Goal: Task Accomplishment & Management: Manage account settings

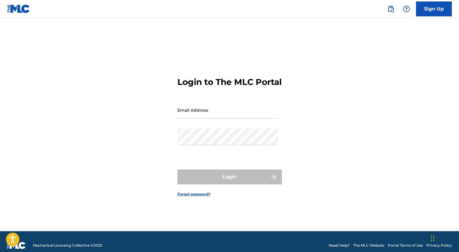
click at [220, 119] on input "Email Address" at bounding box center [227, 110] width 101 height 17
type input "[PERSON_NAME][EMAIL_ADDRESS][DOMAIN_NAME]"
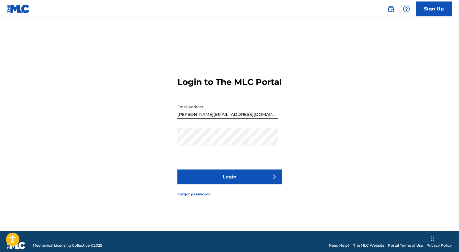
click at [227, 180] on button "Login" at bounding box center [229, 177] width 104 height 15
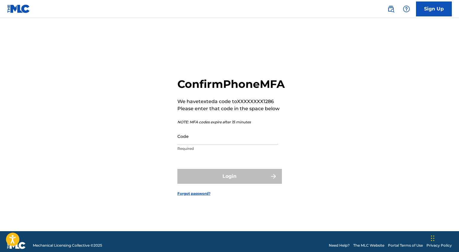
click at [223, 152] on div "Code Required" at bounding box center [227, 141] width 101 height 27
click at [221, 145] on input "Code" at bounding box center [227, 136] width 101 height 17
click at [161, 145] on div "Confirm Phone MFA We have texted a code to XXXXXXXX1286 Please enter that code …" at bounding box center [230, 132] width 418 height 199
click at [200, 145] on input "Code" at bounding box center [227, 136] width 101 height 17
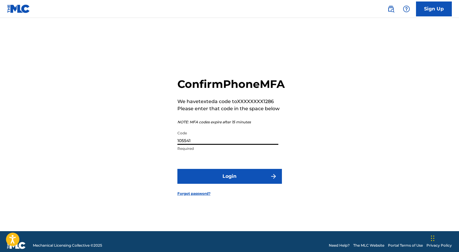
type input "105541"
click at [222, 180] on button "Login" at bounding box center [229, 176] width 104 height 15
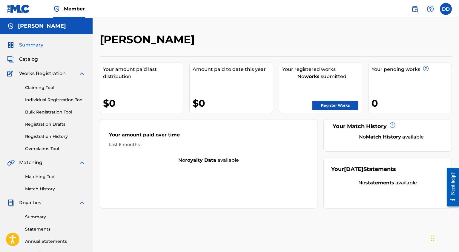
click at [440, 9] on label at bounding box center [445, 9] width 12 height 12
click at [445, 9] on input "DD [PERSON_NAME] [PERSON_NAME][EMAIL_ADDRESS][DOMAIN_NAME] Notification Prefere…" at bounding box center [445, 9] width 0 height 0
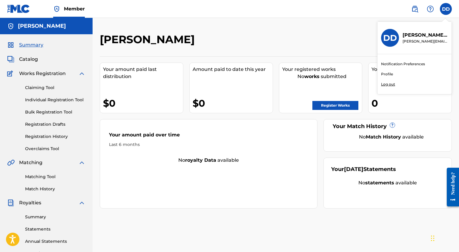
click at [390, 73] on link "Profile" at bounding box center [387, 74] width 12 height 5
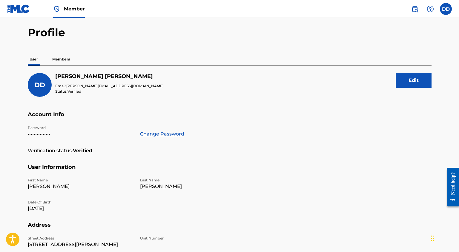
scroll to position [21, 0]
click at [163, 134] on link "Change Password" at bounding box center [162, 134] width 44 height 7
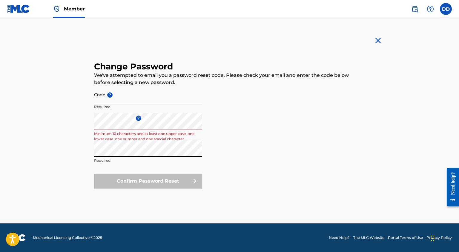
click at [122, 184] on div "Confirm Password Reset" at bounding box center [148, 181] width 108 height 15
click at [128, 179] on div "Confirm Password Reset" at bounding box center [148, 181] width 108 height 15
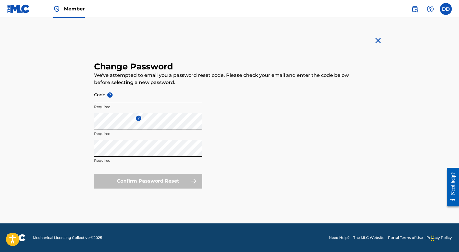
drag, startPoint x: 137, startPoint y: 180, endPoint x: 144, endPoint y: 180, distance: 6.6
click at [137, 180] on div "Confirm Password Reset" at bounding box center [148, 181] width 108 height 15
click at [198, 180] on div "Confirm Password Reset" at bounding box center [148, 181] width 108 height 15
click at [124, 185] on div "Confirm Password Reset" at bounding box center [148, 181] width 108 height 15
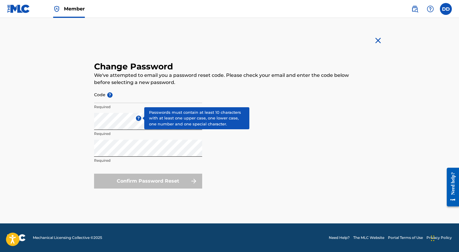
click at [139, 117] on span "?" at bounding box center [138, 118] width 5 height 5
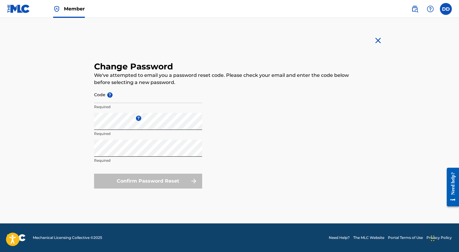
click at [152, 180] on div "Confirm Password Reset" at bounding box center [148, 181] width 108 height 15
click at [217, 182] on form "Code ? Required Enter a new password ? Required Repeat the password Required Co…" at bounding box center [229, 137] width 271 height 103
click at [195, 182] on div "Confirm Password Reset" at bounding box center [148, 181] width 108 height 15
click at [167, 180] on div "Confirm Password Reset" at bounding box center [148, 181] width 108 height 15
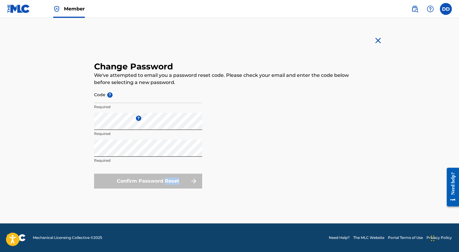
click at [167, 180] on div "Confirm Password Reset" at bounding box center [148, 181] width 108 height 15
click at [166, 180] on div "Confirm Password Reset" at bounding box center [148, 181] width 108 height 15
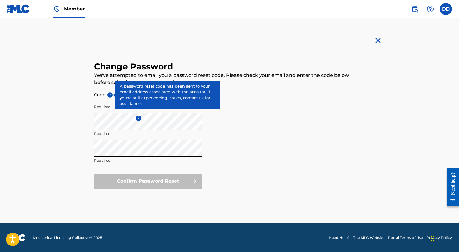
click at [108, 93] on span "?" at bounding box center [109, 94] width 5 height 5
click at [108, 93] on input "Code ?" at bounding box center [148, 94] width 108 height 17
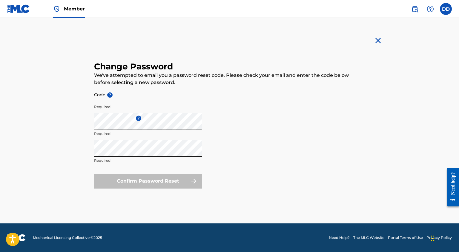
click at [102, 132] on p "Required" at bounding box center [148, 133] width 108 height 5
click at [159, 95] on input "Code ?" at bounding box center [148, 94] width 108 height 17
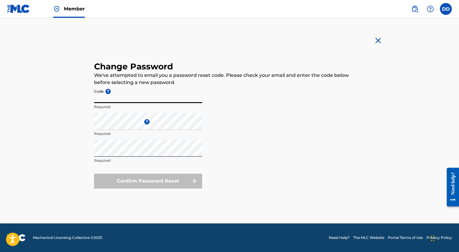
paste input "30bfd29d3d70c2aa22226c20e7660547"
type input "30bfd29d3d70c2aa22226c20e7660547"
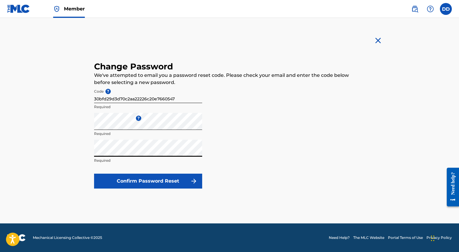
click at [169, 186] on button "Confirm Password Reset" at bounding box center [148, 181] width 108 height 15
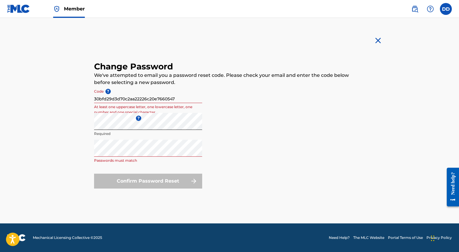
click at [152, 186] on div "Confirm Password Reset" at bounding box center [148, 181] width 108 height 15
click at [122, 184] on div "Confirm Password Reset" at bounding box center [148, 181] width 108 height 15
click at [123, 184] on div "Confirm Password Reset" at bounding box center [148, 181] width 108 height 15
click at [238, 136] on form "Code ? 30bfd29d3d70c2aa22226c20e7660547 At least one uppercase letter, one lowe…" at bounding box center [229, 137] width 271 height 103
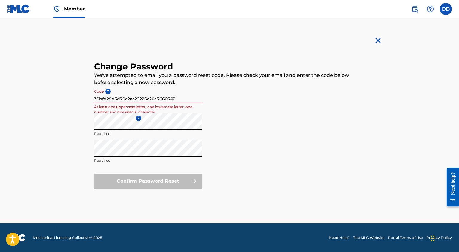
click at [56, 127] on div "Member DD DD DAVID DEMARCO david_demarco@me.com Notification Preferences Profil…" at bounding box center [229, 126] width 459 height 252
click at [145, 179] on div "Confirm Password Reset" at bounding box center [148, 181] width 108 height 15
click at [145, 183] on div "Confirm Password Reset" at bounding box center [148, 181] width 108 height 15
click at [145, 182] on div "Confirm Password Reset" at bounding box center [148, 181] width 108 height 15
click at [143, 181] on div "Confirm Password Reset" at bounding box center [148, 181] width 108 height 15
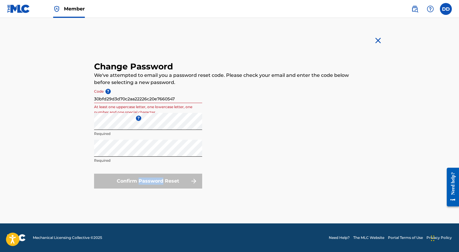
click at [143, 181] on div "Confirm Password Reset" at bounding box center [148, 181] width 108 height 15
click at [143, 180] on div "Confirm Password Reset" at bounding box center [148, 181] width 108 height 15
click at [141, 179] on div "Confirm Password Reset" at bounding box center [148, 181] width 108 height 15
click at [186, 97] on input "30bfd29d3d70c2aa22226c20e7660547" at bounding box center [148, 94] width 108 height 17
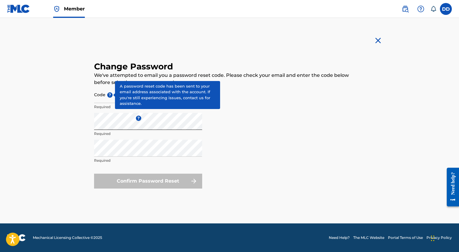
click at [110, 97] on span "?" at bounding box center [109, 94] width 5 height 5
click at [110, 97] on input "Code ?" at bounding box center [148, 94] width 108 height 17
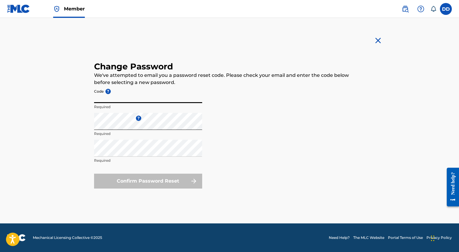
paste input "30bfd29d3d70c2aa22226c20e7660547"
type input "30bfd29d3d70c2aa22226c20e7660547"
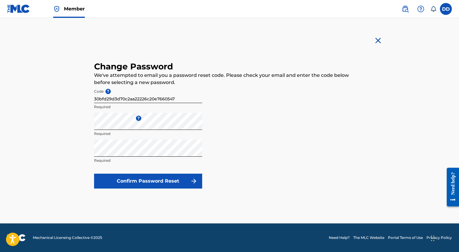
click at [137, 177] on button "Confirm Password Reset" at bounding box center [148, 181] width 108 height 15
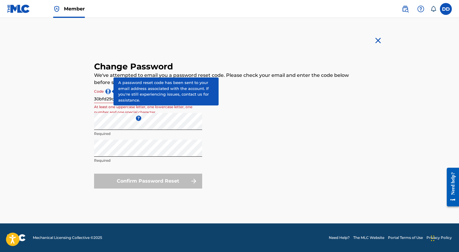
click at [108, 93] on span "?" at bounding box center [107, 91] width 5 height 5
click at [108, 90] on span "?" at bounding box center [107, 91] width 5 height 5
click at [108, 90] on input "30bfd29d3d70c2aa22226c20e7660547" at bounding box center [148, 94] width 108 height 17
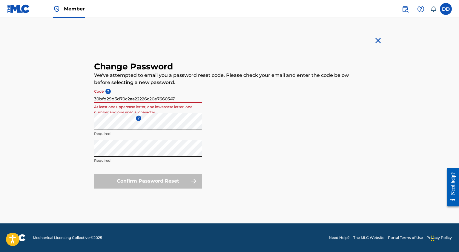
click at [143, 91] on input "30bfd29d3d70c2aa22226c20e7660547" at bounding box center [148, 94] width 108 height 17
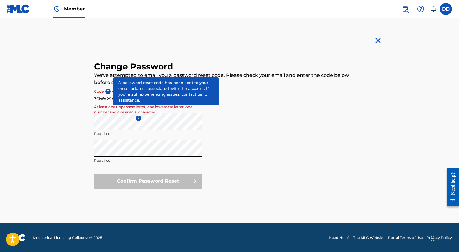
click at [108, 91] on span "?" at bounding box center [107, 91] width 5 height 5
click at [108, 91] on input "30bfd29d3d70c2aa22226c20e7660547" at bounding box center [148, 94] width 108 height 17
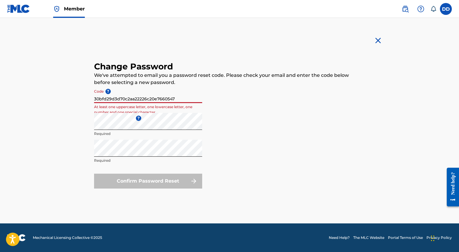
click at [114, 99] on input "30bfd29d3d70c2aa22226c20e7660547" at bounding box center [148, 94] width 108 height 17
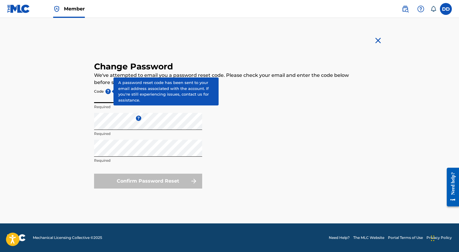
click at [106, 90] on div "Code ? Required" at bounding box center [148, 99] width 108 height 27
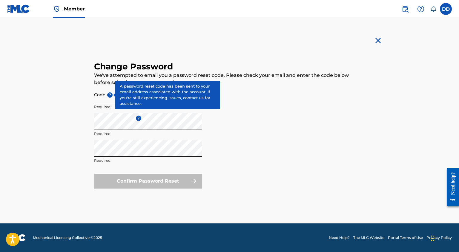
click at [109, 95] on span "?" at bounding box center [109, 94] width 5 height 5
click at [109, 95] on input "Code ?" at bounding box center [148, 94] width 108 height 17
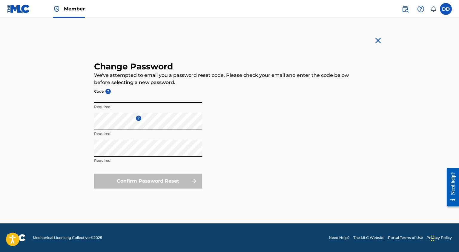
click at [108, 96] on input "Code ?" at bounding box center [148, 94] width 108 height 17
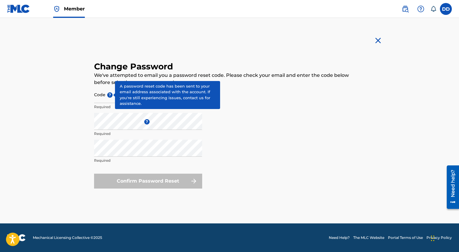
click at [108, 94] on span "?" at bounding box center [109, 94] width 5 height 5
click at [108, 94] on input "Code ?" at bounding box center [148, 94] width 108 height 17
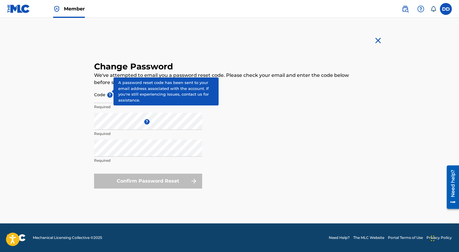
click at [108, 90] on div "Code ? Required" at bounding box center [148, 99] width 108 height 27
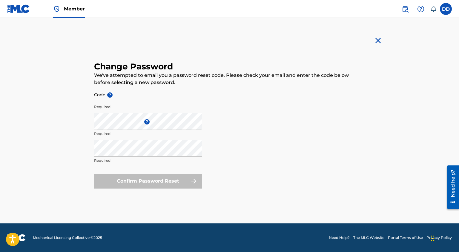
click at [120, 95] on input "Code ?" at bounding box center [148, 94] width 108 height 17
paste input "30bfd29d3d70c2aa22226c20e7660547"
type input "30bfd29d3d70c2aa22226c20e7660547"
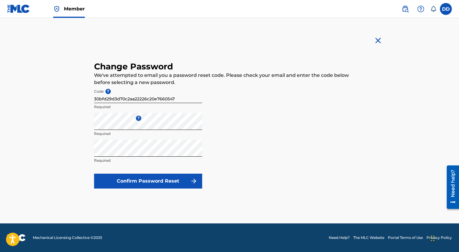
click at [120, 178] on button "Confirm Password Reset" at bounding box center [148, 181] width 108 height 15
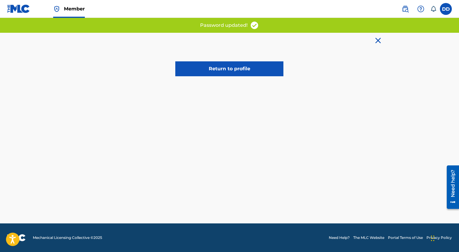
click at [238, 72] on link "Return to profile" at bounding box center [229, 68] width 108 height 15
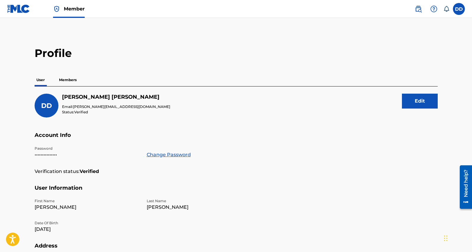
click at [457, 9] on label at bounding box center [459, 9] width 12 height 12
click at [458, 9] on input "DD [PERSON_NAME] [PERSON_NAME][EMAIL_ADDRESS][DOMAIN_NAME] Notification Prefere…" at bounding box center [459, 9] width 0 height 0
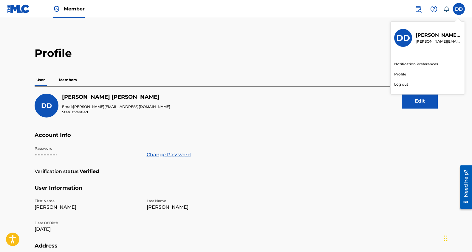
click at [416, 87] on div "Notification Preferences Profile Log out" at bounding box center [428, 74] width 74 height 40
click at [458, 9] on input "DD [PERSON_NAME] [PERSON_NAME][EMAIL_ADDRESS][DOMAIN_NAME] Notification Prefere…" at bounding box center [459, 9] width 0 height 0
click at [405, 85] on p "Log out" at bounding box center [401, 84] width 14 height 5
click at [458, 9] on input "DD [PERSON_NAME] [PERSON_NAME][EMAIL_ADDRESS][DOMAIN_NAME] Notification Prefere…" at bounding box center [459, 9] width 0 height 0
